Goal: Transaction & Acquisition: Purchase product/service

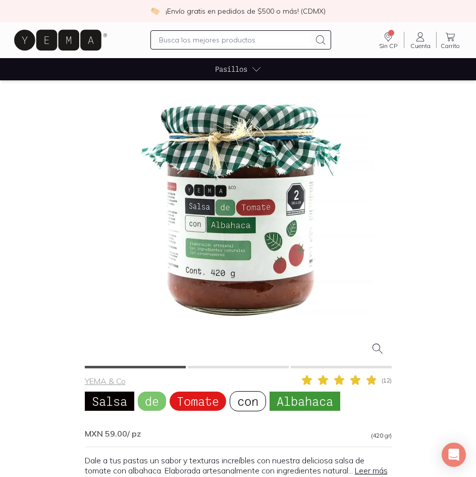
click at [376, 174] on div at bounding box center [238, 210] width 307 height 307
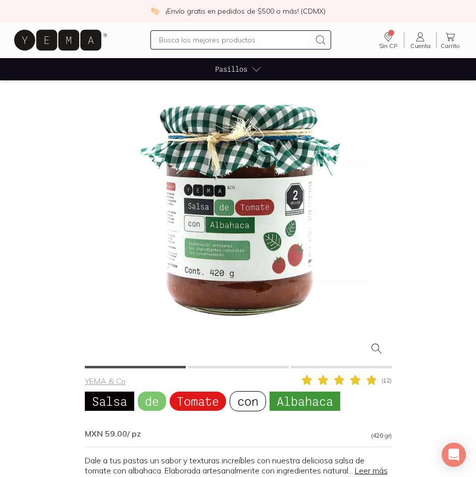
click at [245, 246] on div at bounding box center [238, 210] width 307 height 307
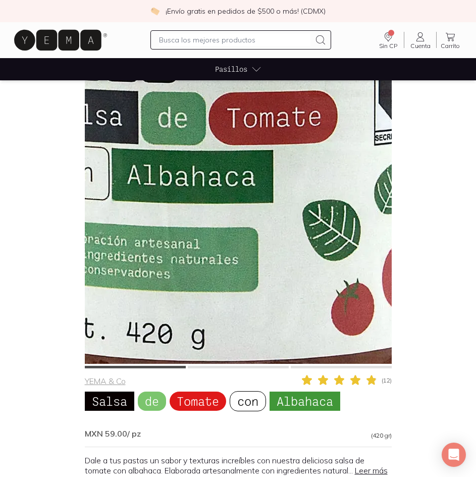
click at [246, 246] on img at bounding box center [219, 127] width 1010 height 1010
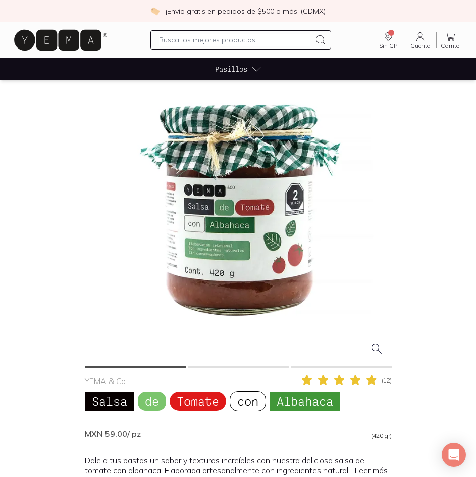
click at [238, 365] on div at bounding box center [238, 211] width 307 height 309
click at [240, 366] on button at bounding box center [238, 367] width 101 height 3
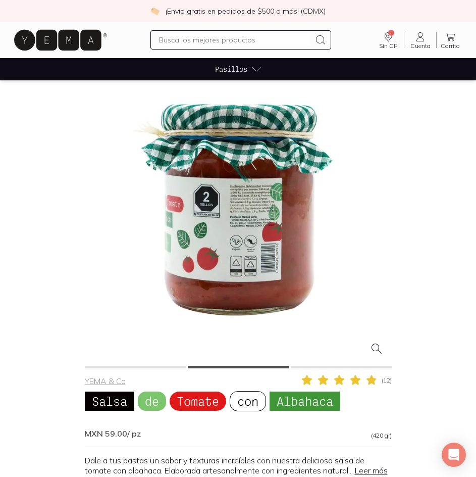
click at [318, 367] on button at bounding box center [341, 367] width 101 height 3
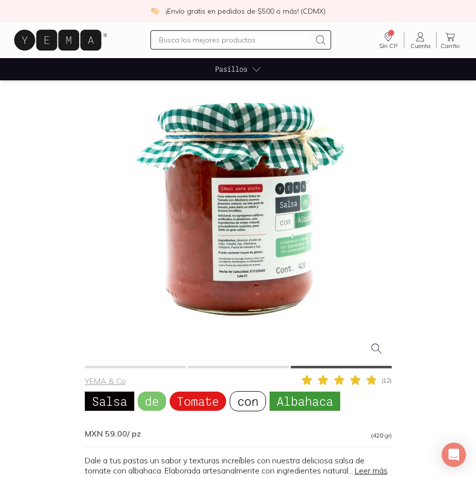
click at [209, 193] on div at bounding box center [238, 210] width 307 height 307
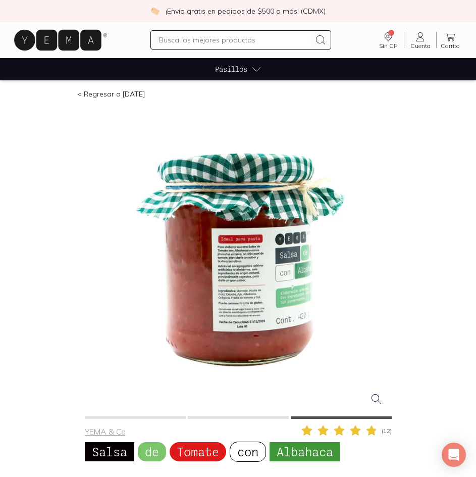
click at [246, 48] on div at bounding box center [240, 39] width 181 height 19
click at [246, 41] on input "text" at bounding box center [234, 40] width 151 height 12
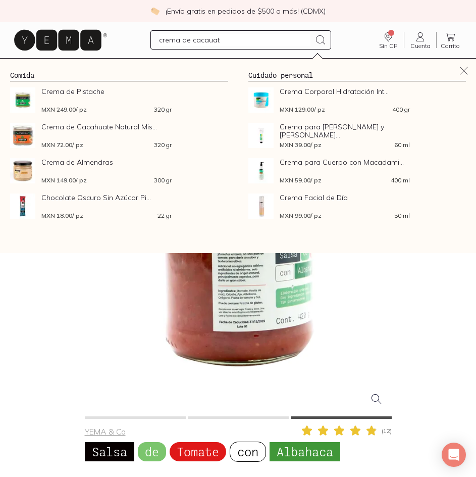
type input "crema de cacauate"
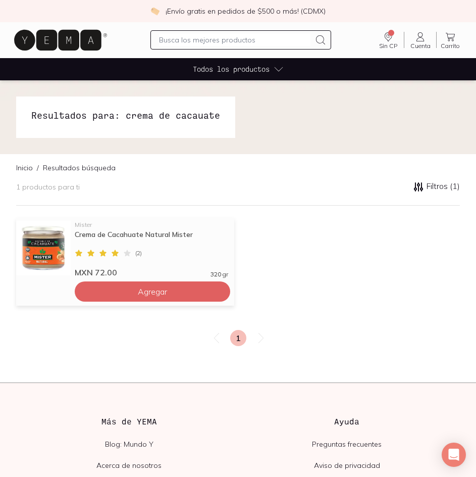
click at [104, 235] on div "Crema de Cacahuate Natural Mister" at bounding box center [151, 239] width 153 height 18
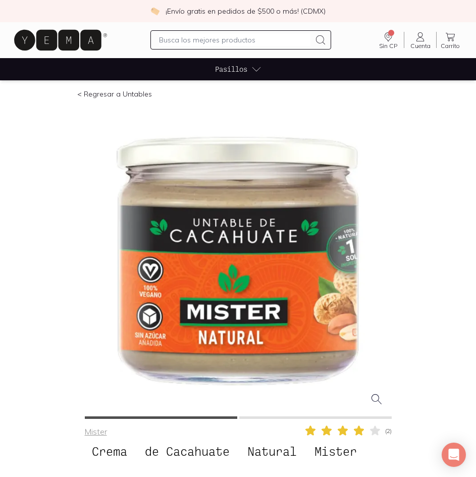
click at [212, 232] on div at bounding box center [238, 260] width 307 height 307
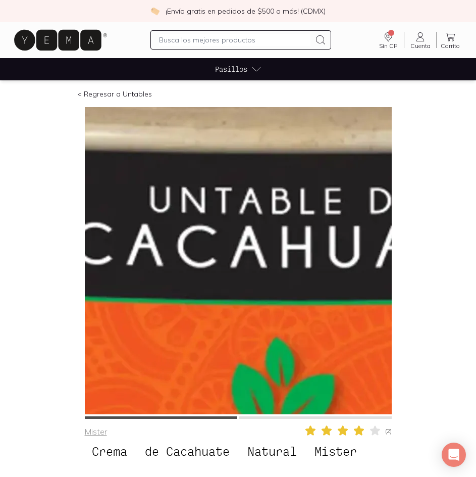
click at [212, 232] on img at bounding box center [298, 325] width 1010 height 1010
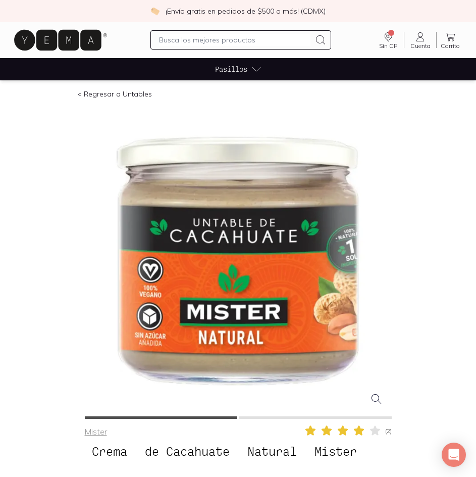
click at [337, 416] on button at bounding box center [315, 417] width 152 height 3
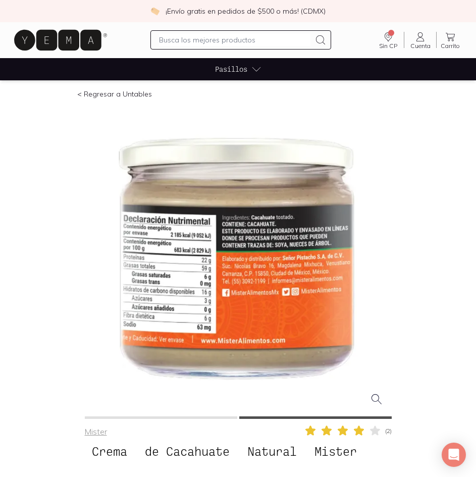
click at [258, 266] on div at bounding box center [238, 260] width 307 height 307
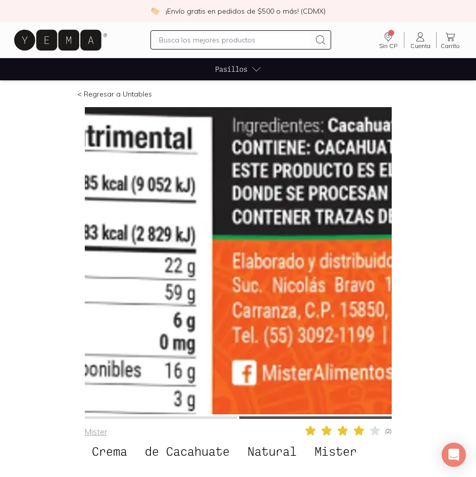
click at [218, 257] on img at bounding box center [285, 267] width 1010 height 1010
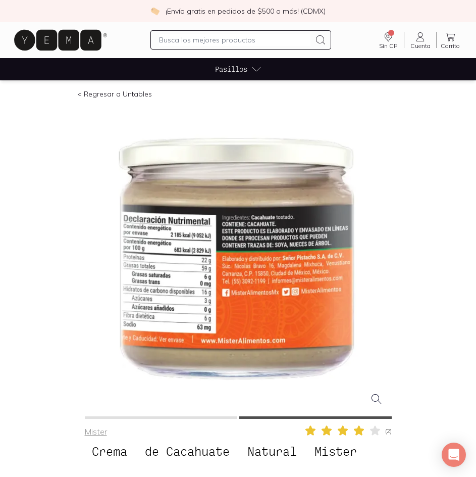
click at [194, 417] on button at bounding box center [161, 417] width 152 height 3
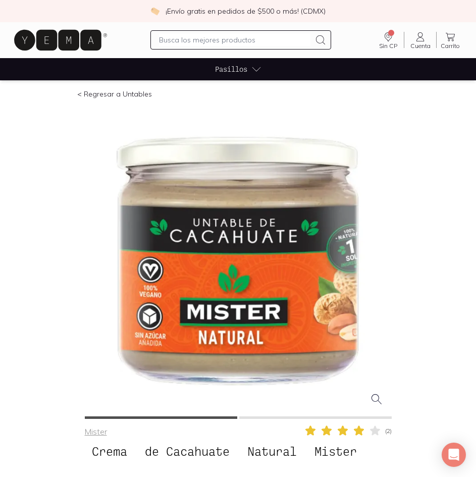
drag, startPoint x: 252, startPoint y: 294, endPoint x: 187, endPoint y: 231, distance: 90.7
click at [187, 231] on div at bounding box center [238, 260] width 307 height 307
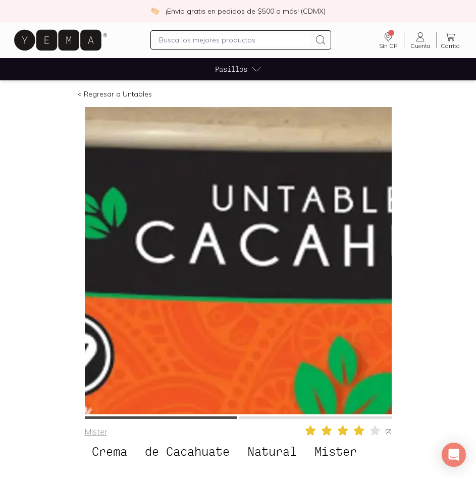
drag, startPoint x: 185, startPoint y: 233, endPoint x: 51, endPoint y: 262, distance: 137.0
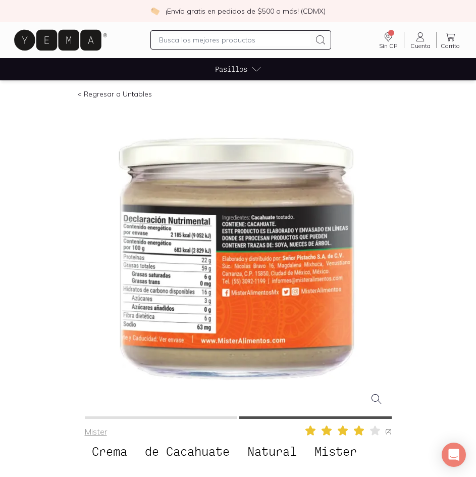
drag, startPoint x: 286, startPoint y: 307, endPoint x: 171, endPoint y: 304, distance: 115.2
click at [171, 304] on div at bounding box center [238, 260] width 307 height 307
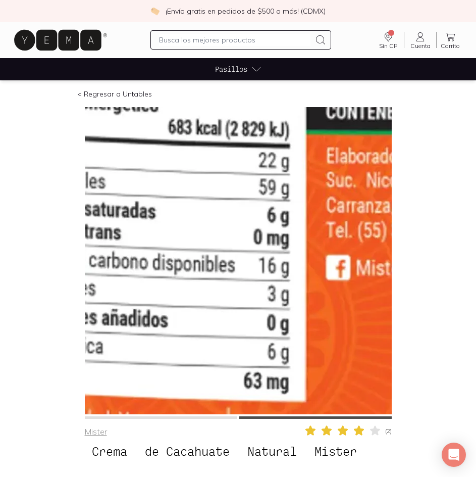
click at [177, 303] on img at bounding box center [379, 162] width 1010 height 1010
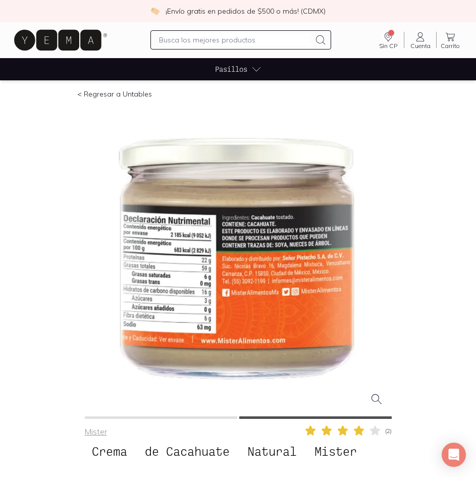
click at [137, 416] on button at bounding box center [161, 417] width 152 height 3
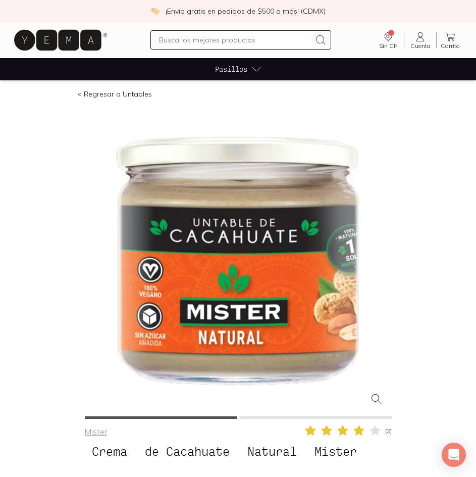
click at [336, 418] on button at bounding box center [315, 417] width 152 height 3
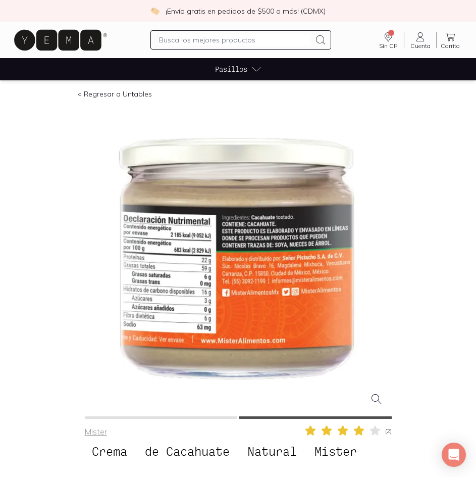
drag, startPoint x: 225, startPoint y: 245, endPoint x: 103, endPoint y: 248, distance: 121.7
click at [103, 248] on div at bounding box center [238, 260] width 307 height 307
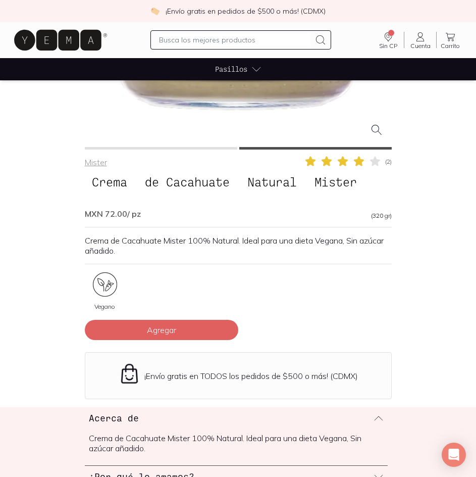
scroll to position [252, 0]
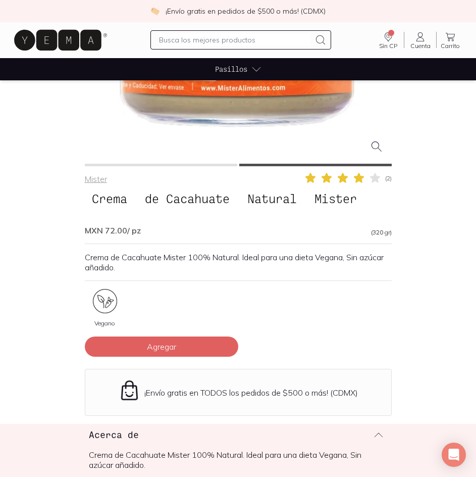
drag, startPoint x: 257, startPoint y: 302, endPoint x: 199, endPoint y: 302, distance: 58.1
click at [199, 302] on div "Vegano" at bounding box center [238, 312] width 307 height 47
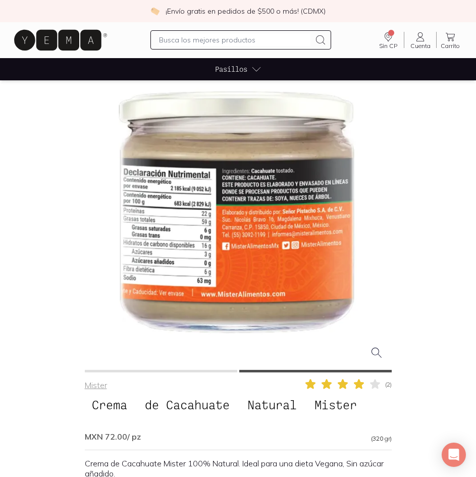
scroll to position [0, 0]
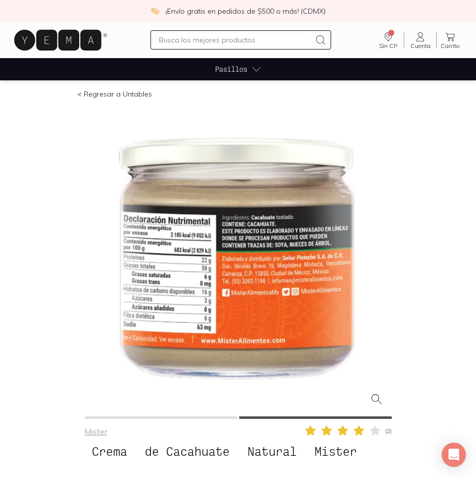
click at [78, 94] on link "< Regresar a Untables" at bounding box center [114, 93] width 75 height 9
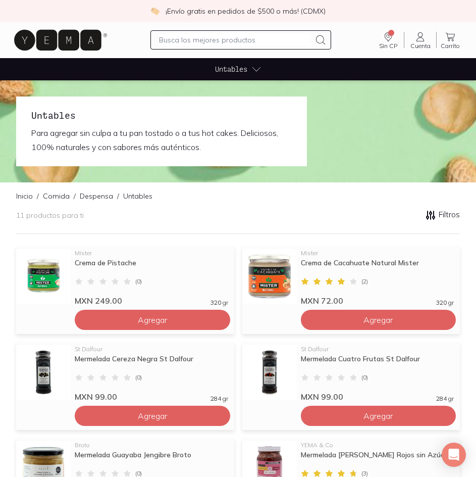
click at [288, 268] on img at bounding box center [269, 276] width 55 height 55
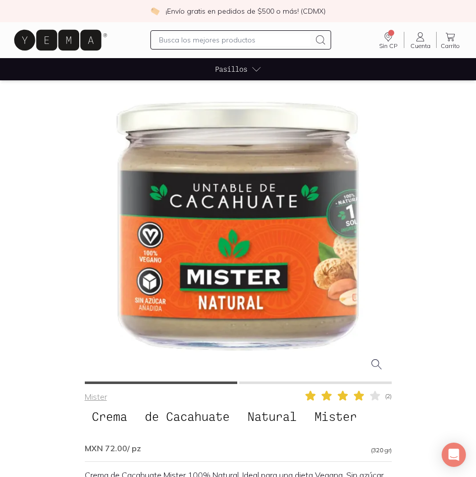
scroll to position [50, 0]
